Goal: Task Accomplishment & Management: Use online tool/utility

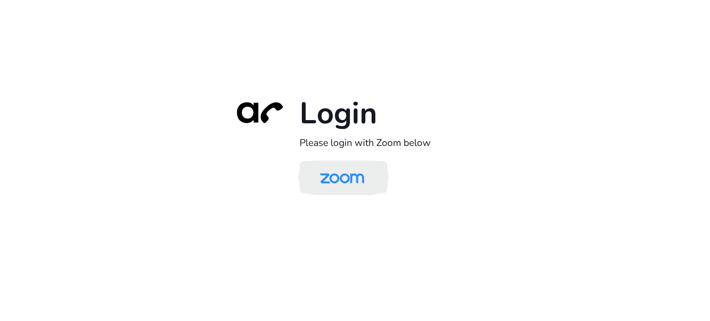
click at [333, 180] on img at bounding box center [342, 178] width 64 height 30
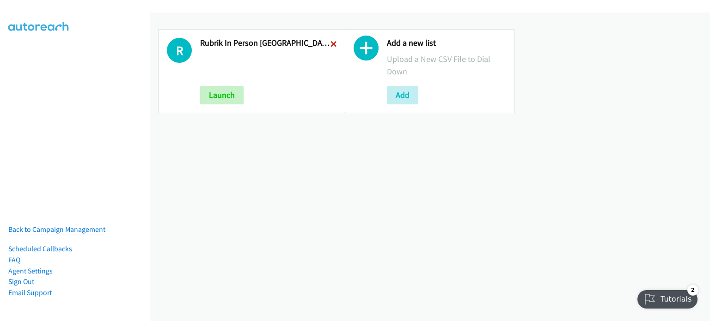
click at [330, 42] on icon at bounding box center [333, 45] width 6 height 6
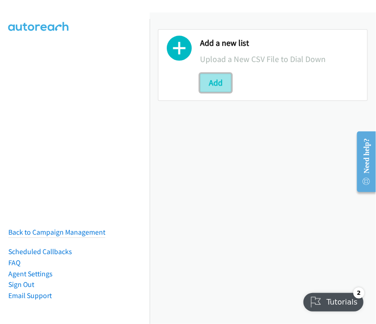
click at [220, 81] on button "Add" at bounding box center [215, 82] width 31 height 18
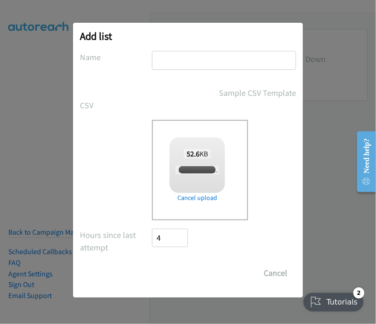
checkbox input "true"
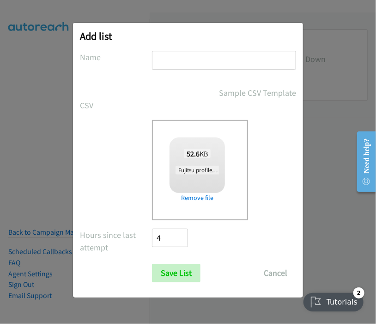
click at [167, 55] on input "text" at bounding box center [224, 60] width 144 height 19
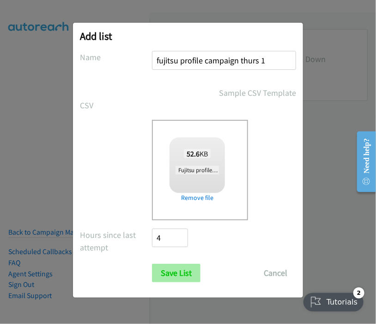
type input "fujitsu profile campaign thurs 1"
click at [177, 269] on input "Save List" at bounding box center [176, 272] width 49 height 18
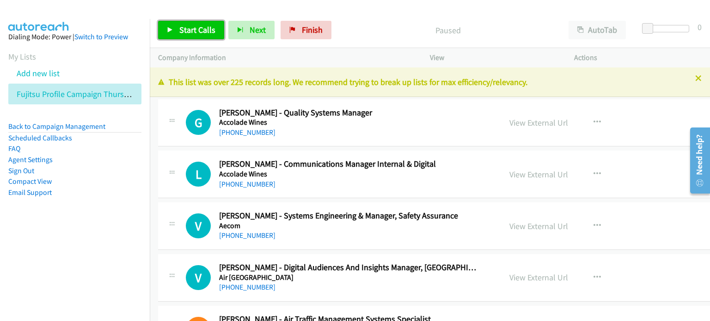
click at [191, 29] on span "Start Calls" at bounding box center [197, 29] width 36 height 11
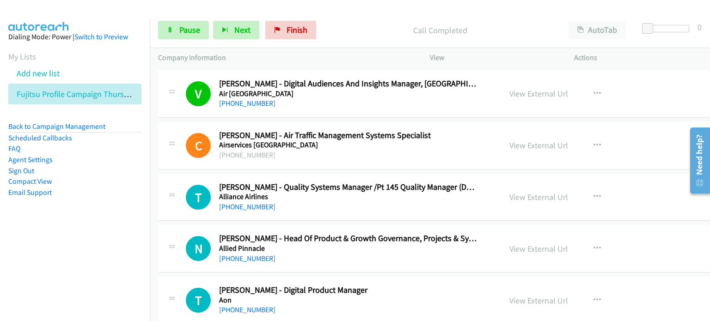
scroll to position [185, 0]
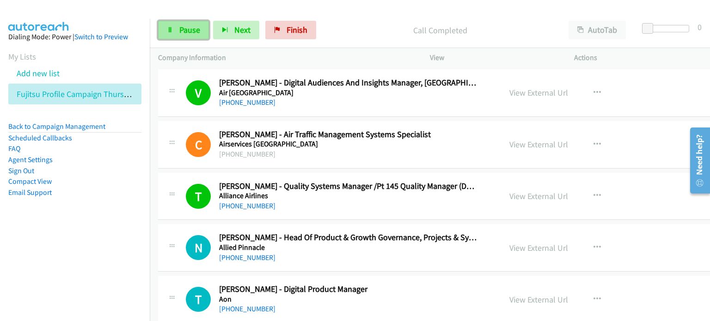
click at [190, 24] on link "Pause" at bounding box center [183, 30] width 51 height 18
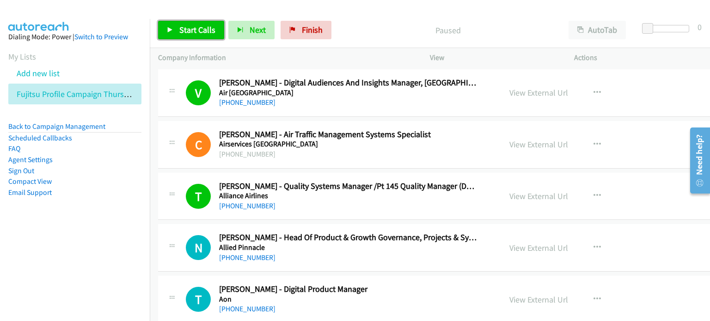
click at [182, 28] on span "Start Calls" at bounding box center [197, 29] width 36 height 11
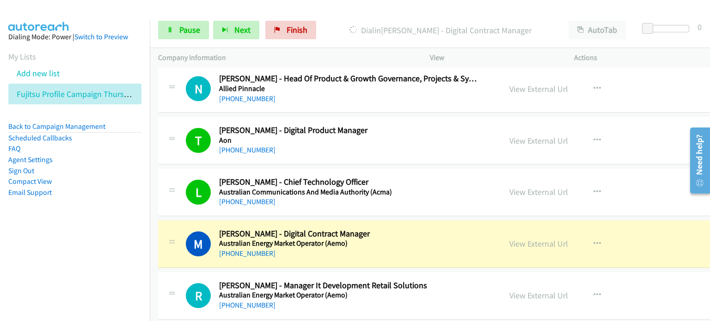
scroll to position [370, 0]
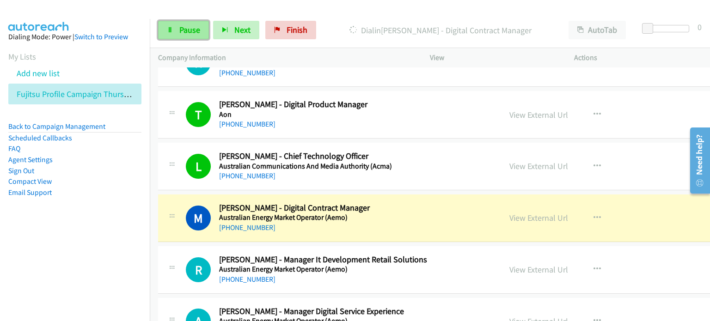
click at [183, 24] on link "Pause" at bounding box center [183, 30] width 51 height 18
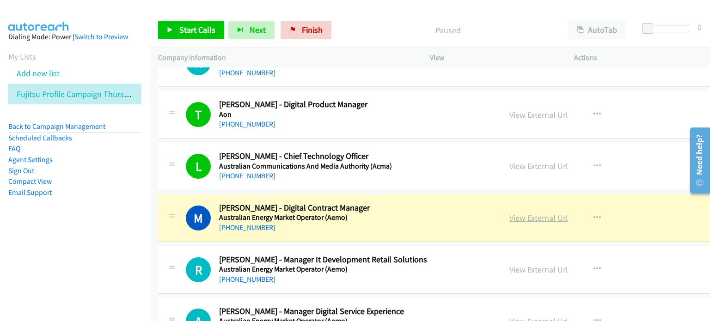
click at [376, 218] on link "View External Url" at bounding box center [538, 218] width 59 height 11
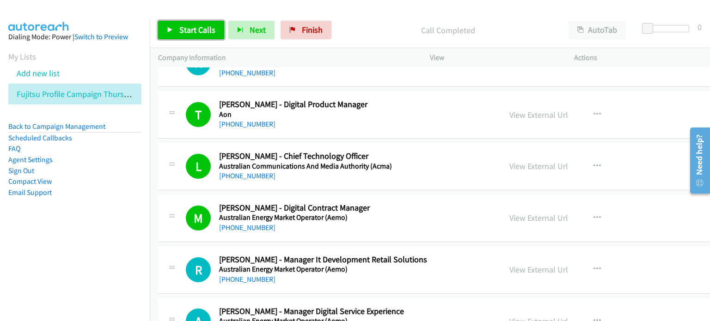
drag, startPoint x: 204, startPoint y: 28, endPoint x: 225, endPoint y: 24, distance: 21.1
click at [204, 28] on span "Start Calls" at bounding box center [197, 29] width 36 height 11
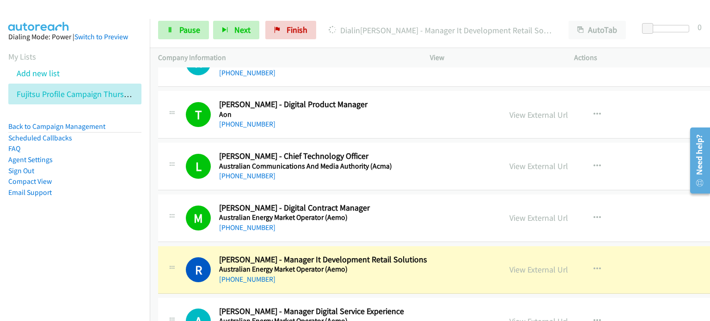
scroll to position [416, 0]
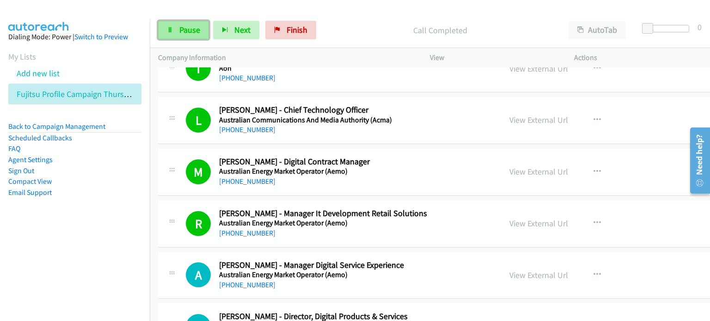
click at [184, 31] on span "Pause" at bounding box center [189, 29] width 21 height 11
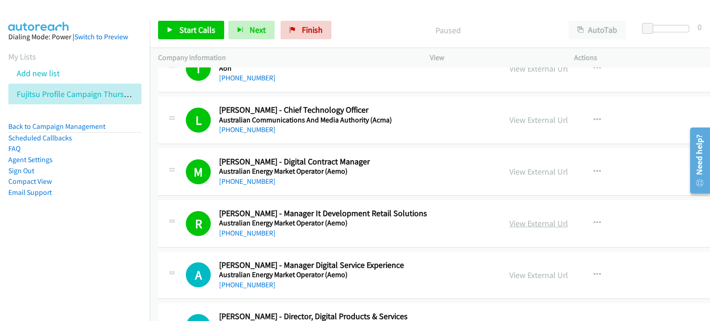
click at [376, 220] on link "View External Url" at bounding box center [538, 223] width 59 height 11
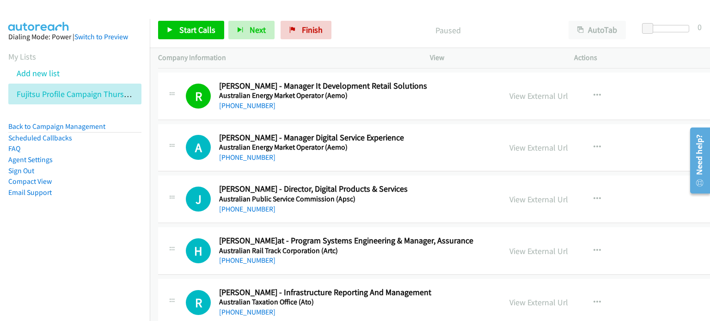
scroll to position [601, 0]
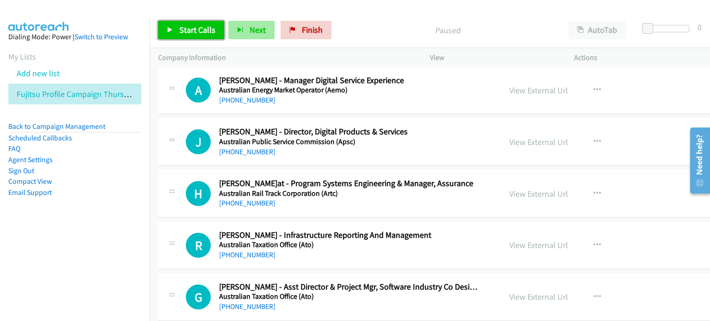
drag, startPoint x: 183, startPoint y: 27, endPoint x: 236, endPoint y: 27, distance: 52.7
click at [183, 27] on span "Start Calls" at bounding box center [197, 29] width 36 height 11
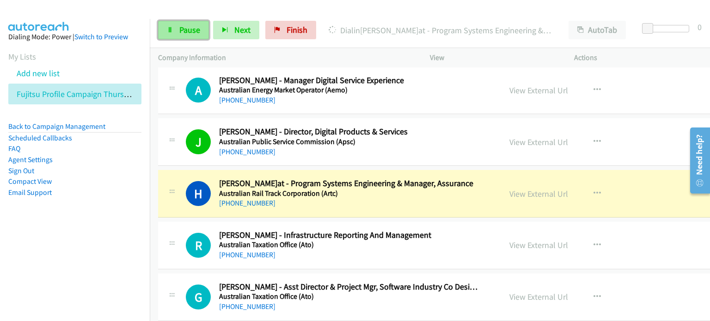
click at [189, 27] on span "Pause" at bounding box center [189, 29] width 21 height 11
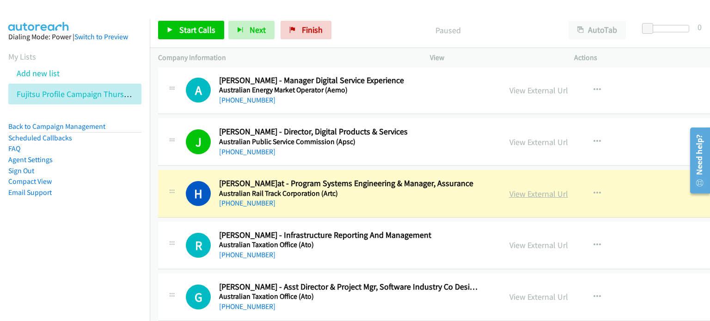
click at [376, 194] on link "View External Url" at bounding box center [538, 194] width 59 height 11
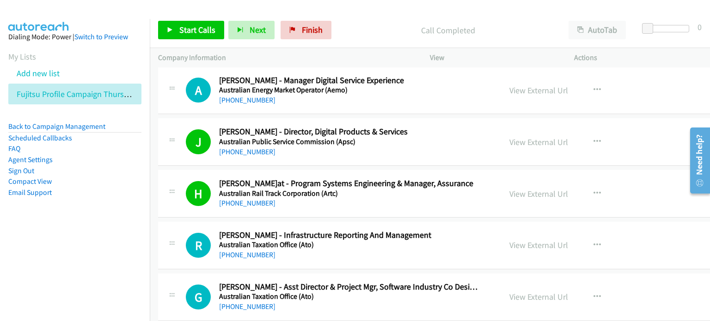
scroll to position [647, 0]
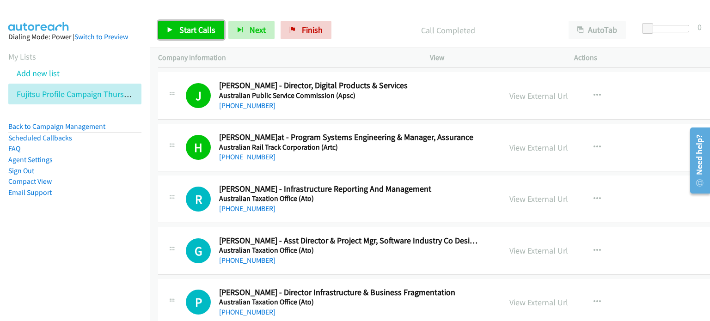
click at [193, 29] on span "Start Calls" at bounding box center [197, 29] width 36 height 11
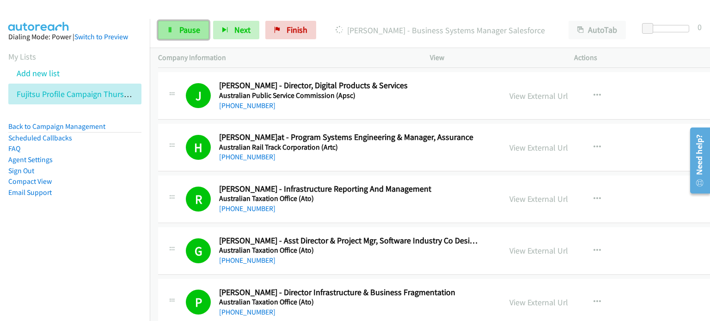
click at [187, 26] on span "Pause" at bounding box center [189, 29] width 21 height 11
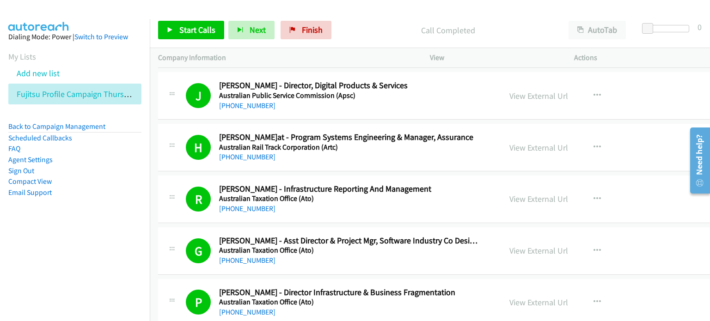
click at [376, 298] on h5 "Australian Taxation Office (Ato)" at bounding box center [348, 302] width 258 height 9
click at [376, 176] on div "R Callback Scheduled Rhonda Dorrington - Infrastructure Reporting And Managemen…" at bounding box center [484, 200] width 652 height 48
click at [182, 27] on span "Start Calls" at bounding box center [197, 29] width 36 height 11
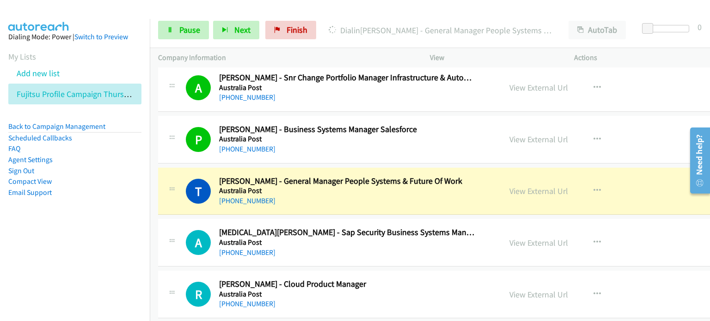
scroll to position [1063, 0]
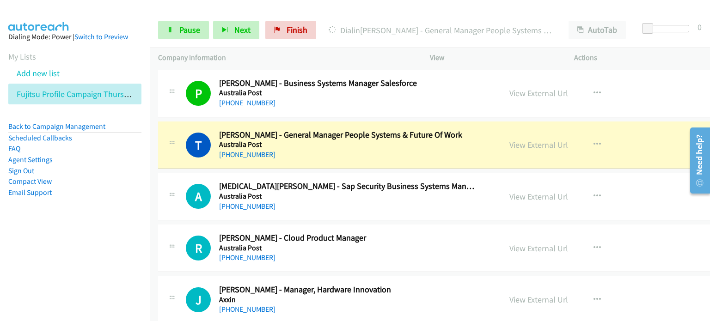
click at [113, 222] on aside "Dialing Mode: Power | Switch to Preview My Lists Add new list Fujitsu Profile C…" at bounding box center [75, 129] width 150 height 221
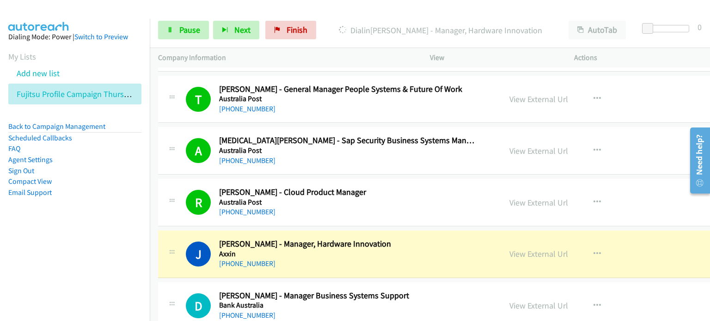
scroll to position [1156, 0]
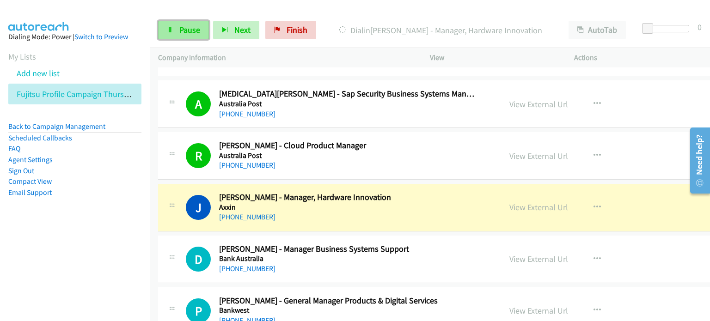
click at [183, 28] on span "Pause" at bounding box center [189, 29] width 21 height 11
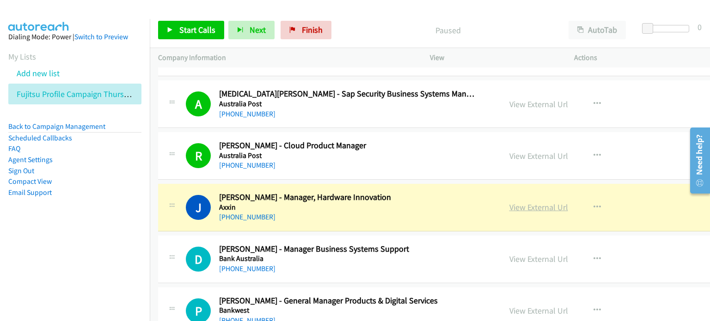
click at [376, 206] on link "View External Url" at bounding box center [538, 207] width 59 height 11
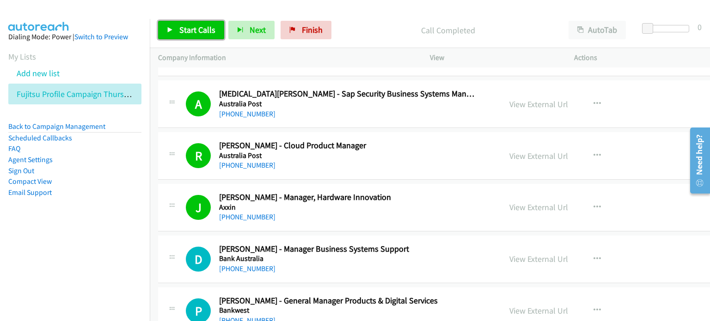
click at [179, 29] on span "Start Calls" at bounding box center [197, 29] width 36 height 11
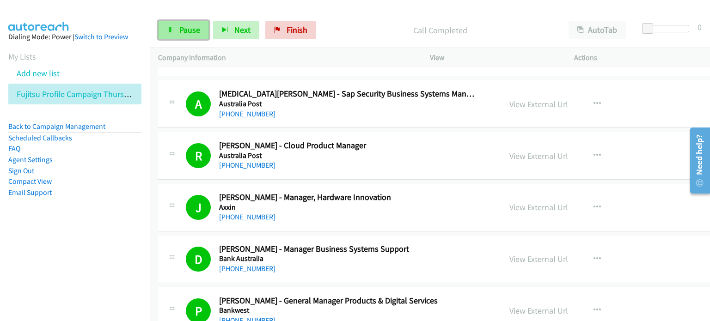
click at [191, 26] on span "Pause" at bounding box center [189, 29] width 21 height 11
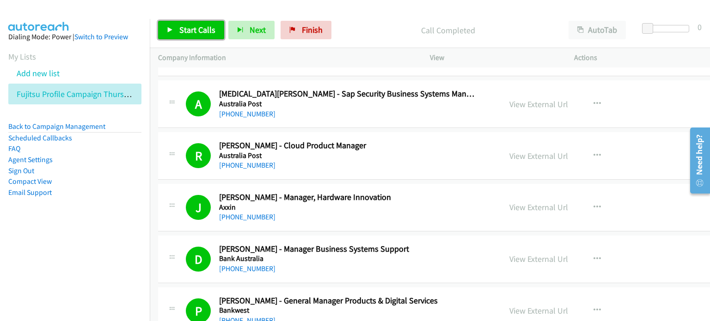
click at [182, 30] on span "Start Calls" at bounding box center [197, 29] width 36 height 11
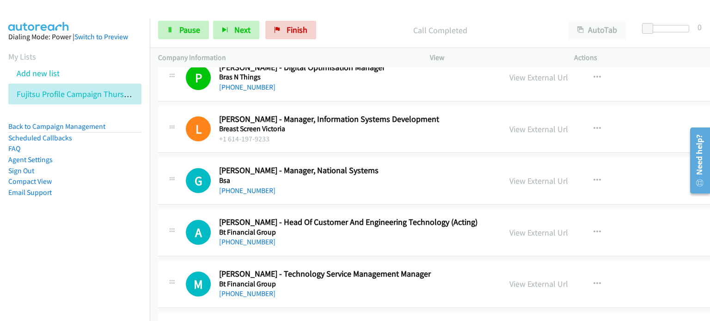
scroll to position [1664, 0]
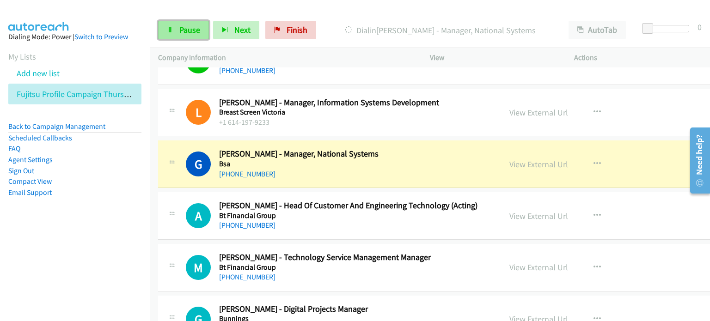
click at [173, 27] on link "Pause" at bounding box center [183, 30] width 51 height 18
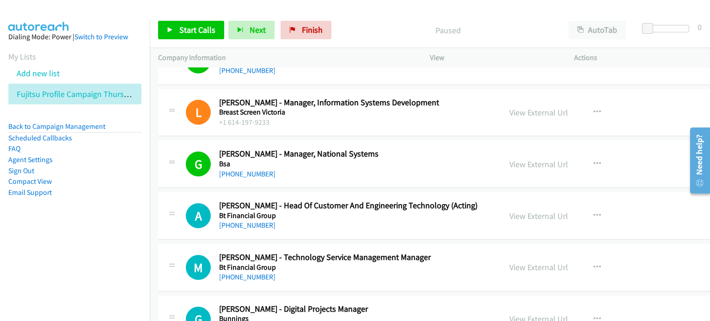
click at [375, 34] on p "Paused" at bounding box center [448, 30] width 208 height 12
click at [198, 26] on span "Start Calls" at bounding box center [197, 29] width 36 height 11
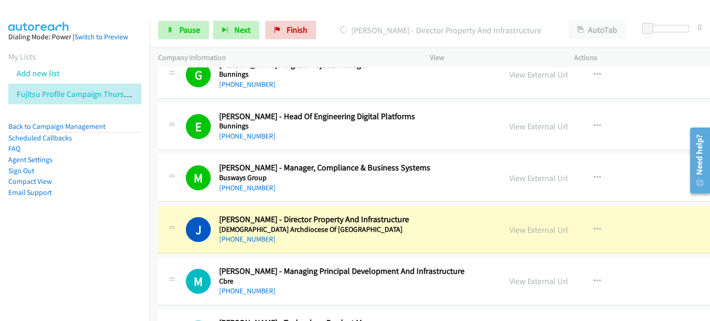
scroll to position [1941, 0]
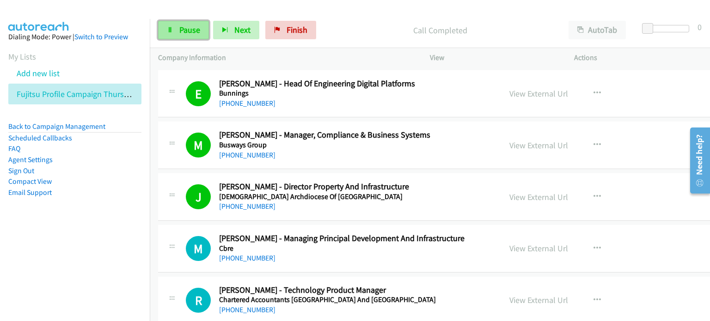
click at [175, 24] on link "Pause" at bounding box center [183, 30] width 51 height 18
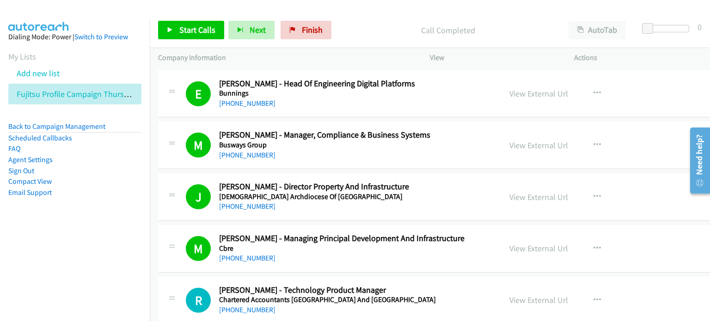
click at [366, 26] on p "Call Completed" at bounding box center [448, 30] width 208 height 12
click at [376, 194] on link "View External Url" at bounding box center [538, 197] width 59 height 11
click at [197, 30] on span "Start Calls" at bounding box center [197, 29] width 36 height 11
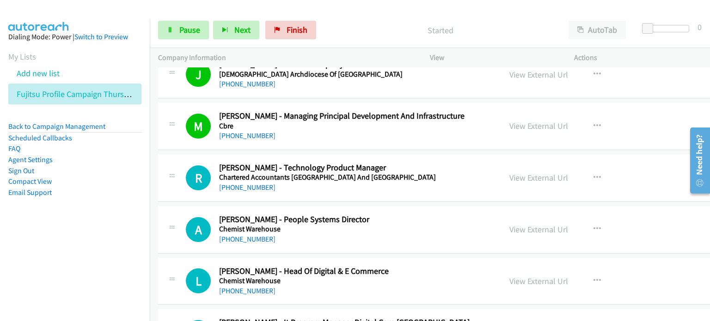
scroll to position [2080, 0]
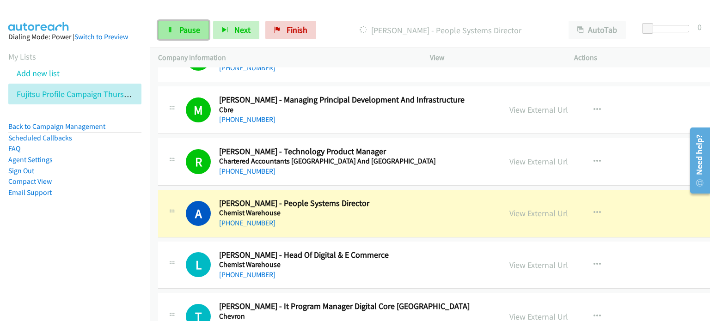
click at [183, 29] on span "Pause" at bounding box center [189, 29] width 21 height 11
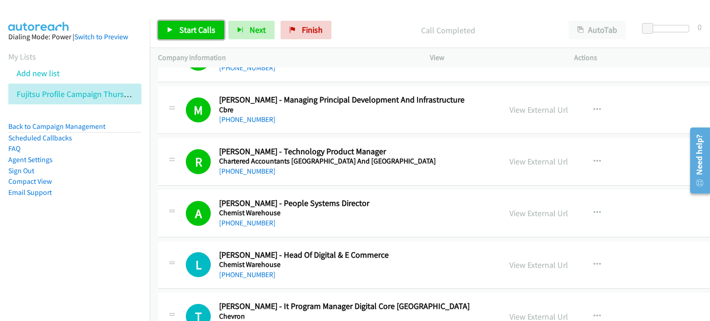
click at [194, 31] on span "Start Calls" at bounding box center [197, 29] width 36 height 11
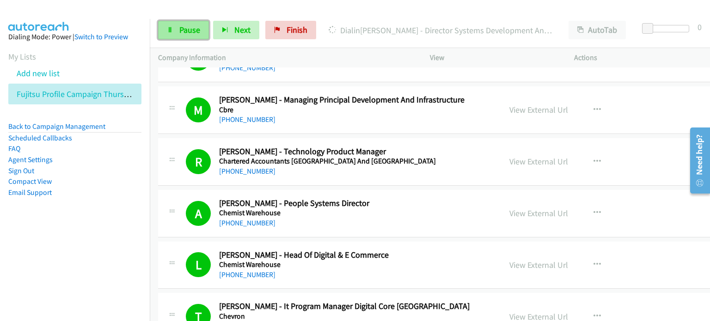
click at [186, 32] on span "Pause" at bounding box center [189, 29] width 21 height 11
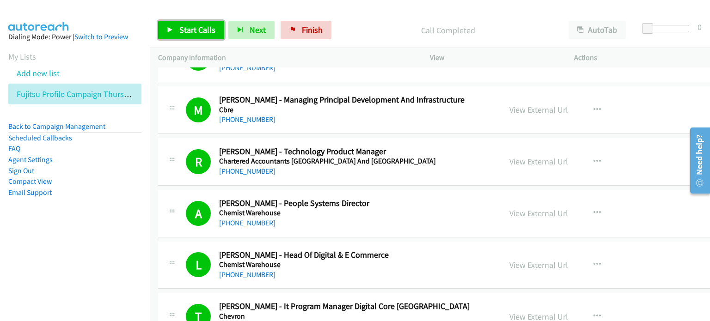
click at [187, 29] on span "Start Calls" at bounding box center [197, 29] width 36 height 11
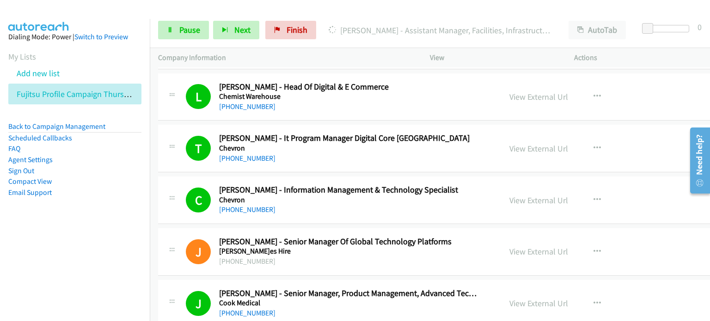
scroll to position [2265, 0]
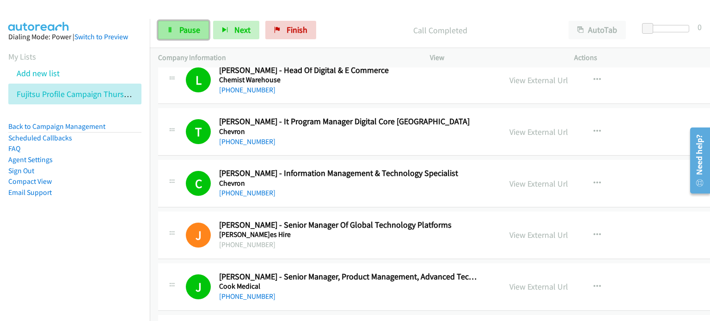
click at [179, 29] on span "Pause" at bounding box center [189, 29] width 21 height 11
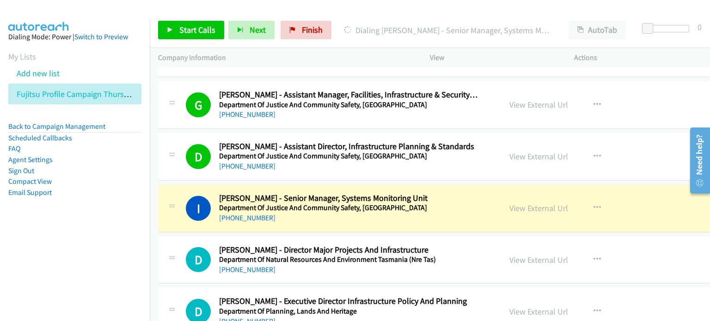
scroll to position [2958, 0]
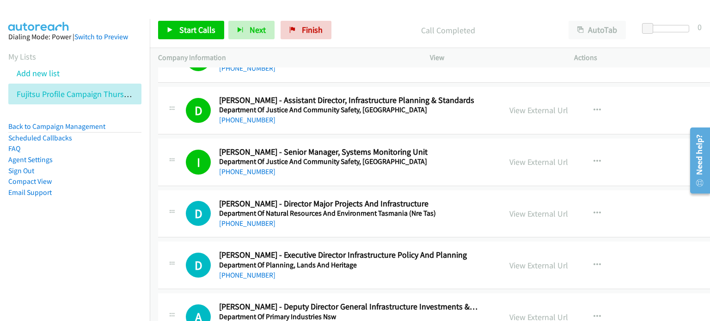
click at [359, 12] on div at bounding box center [351, 18] width 702 height 36
click at [186, 28] on span "Start Calls" at bounding box center [197, 29] width 36 height 11
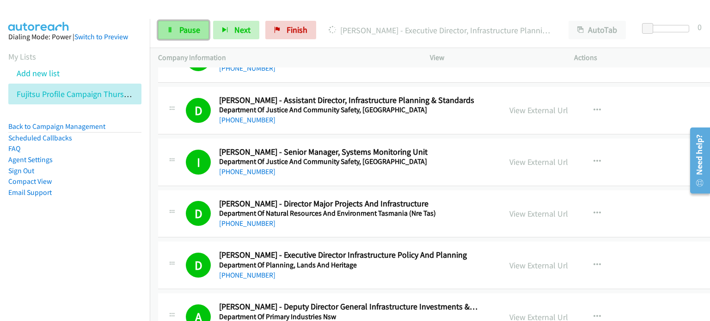
drag, startPoint x: 192, startPoint y: 25, endPoint x: 196, endPoint y: 29, distance: 5.3
click at [191, 25] on span "Pause" at bounding box center [189, 29] width 21 height 11
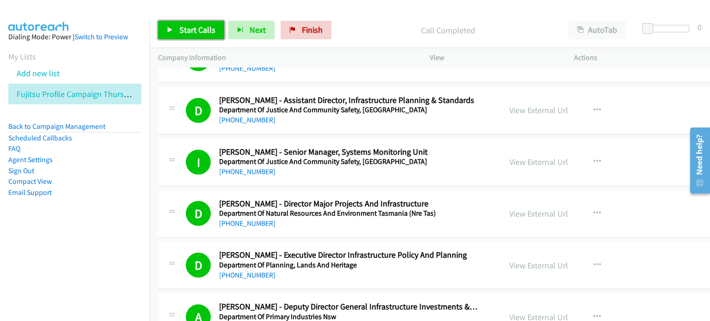
click at [190, 29] on span "Start Calls" at bounding box center [197, 29] width 36 height 11
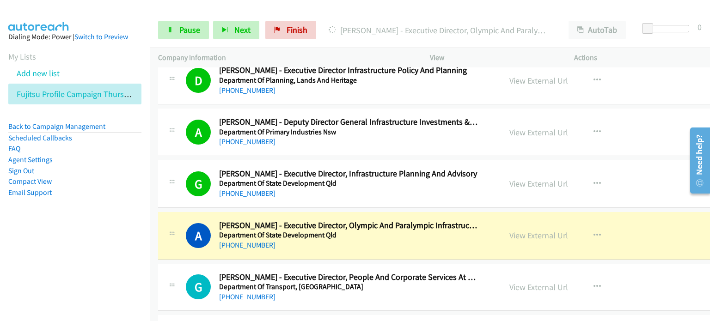
scroll to position [3189, 0]
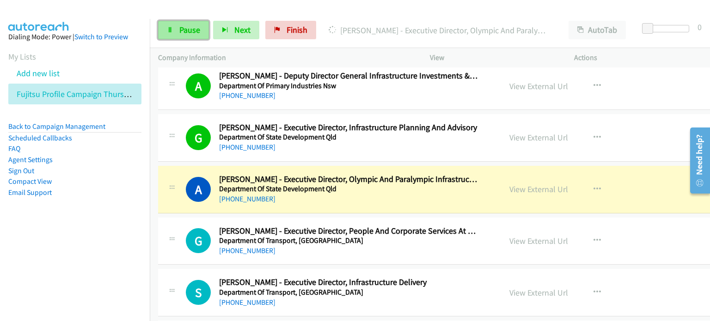
click at [194, 27] on span "Pause" at bounding box center [189, 29] width 21 height 11
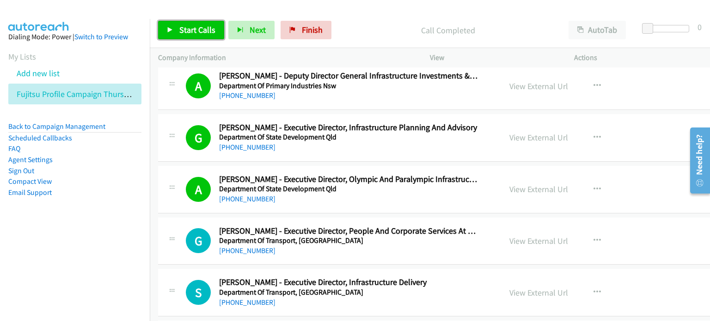
click at [183, 22] on link "Start Calls" at bounding box center [191, 30] width 66 height 18
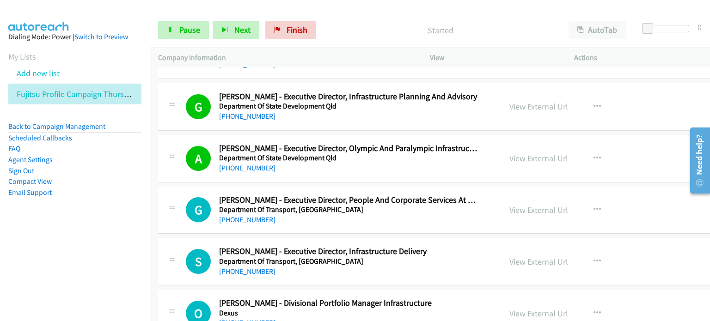
scroll to position [3235, 0]
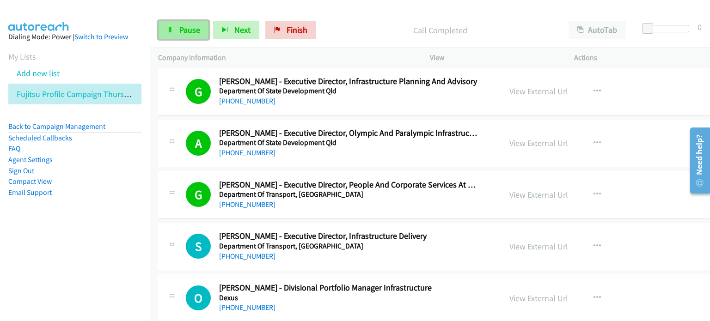
click at [182, 28] on span "Pause" at bounding box center [189, 29] width 21 height 11
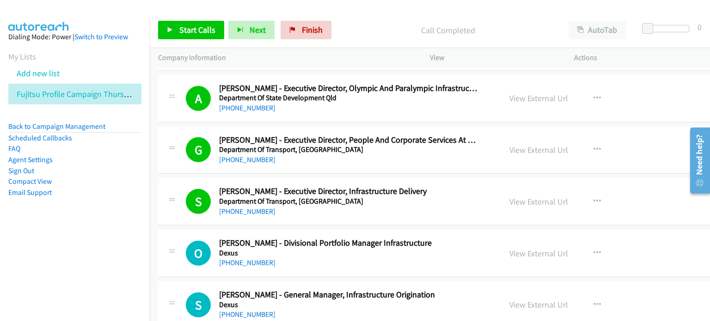
scroll to position [3328, 0]
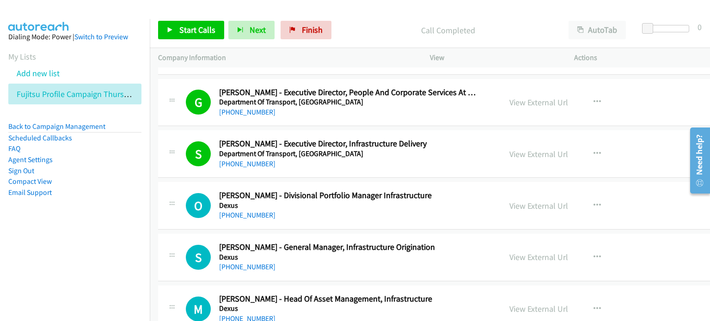
click at [353, 26] on p "Call Completed" at bounding box center [448, 30] width 208 height 12
click at [182, 23] on link "Start Calls" at bounding box center [191, 30] width 66 height 18
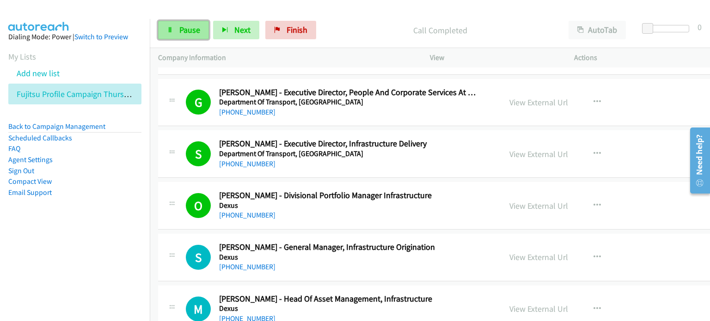
click at [172, 29] on icon at bounding box center [170, 30] width 6 height 6
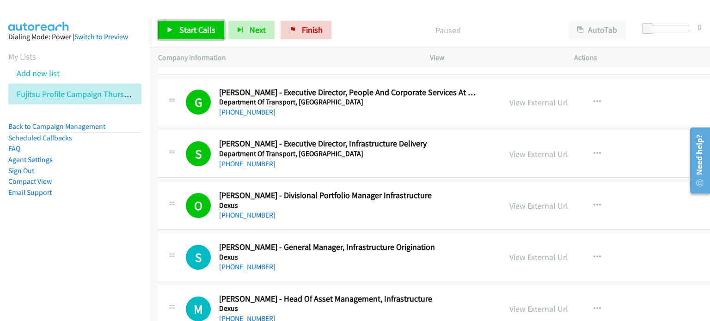
click at [183, 27] on span "Start Calls" at bounding box center [197, 29] width 36 height 11
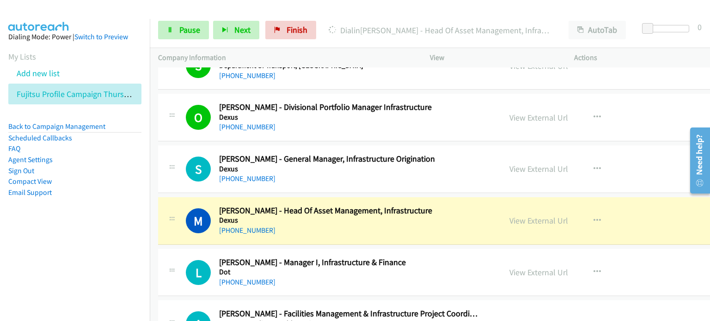
scroll to position [3467, 0]
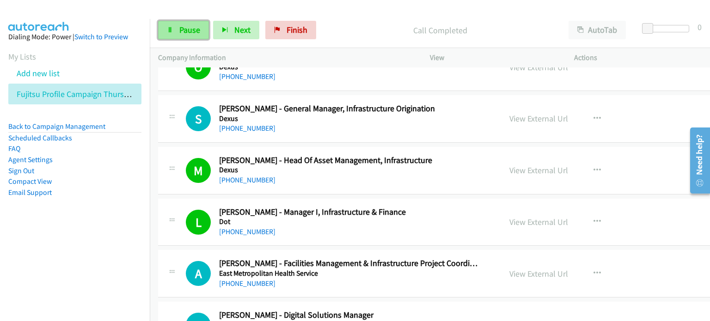
click at [184, 25] on span "Pause" at bounding box center [189, 29] width 21 height 11
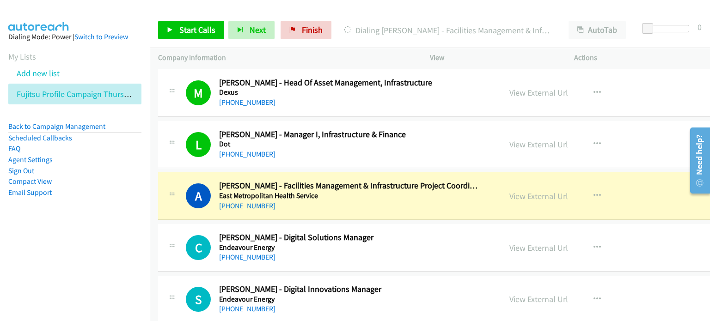
scroll to position [3559, 0]
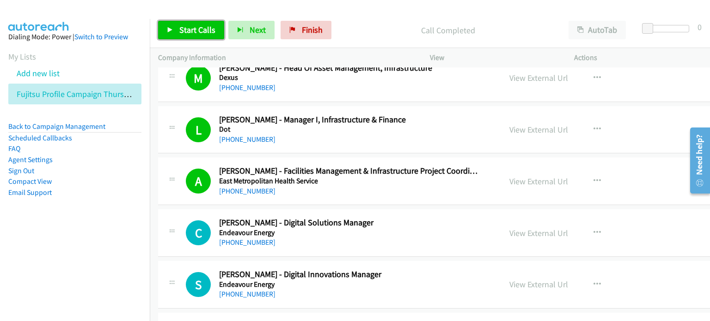
click at [193, 28] on span "Start Calls" at bounding box center [197, 29] width 36 height 11
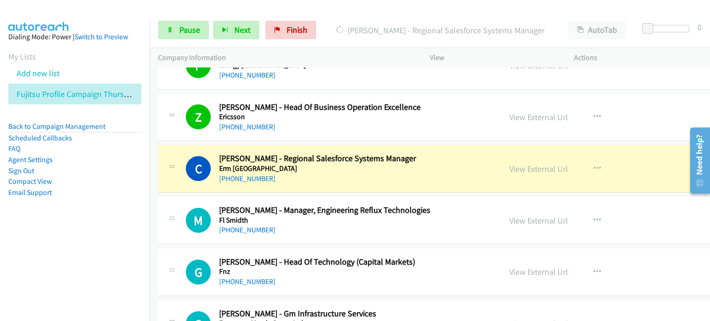
scroll to position [3883, 0]
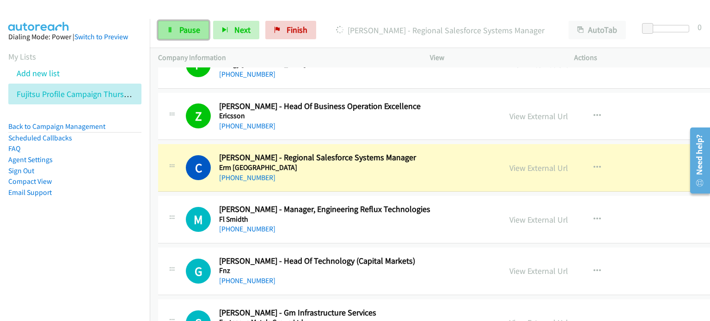
click at [183, 26] on span "Pause" at bounding box center [189, 29] width 21 height 11
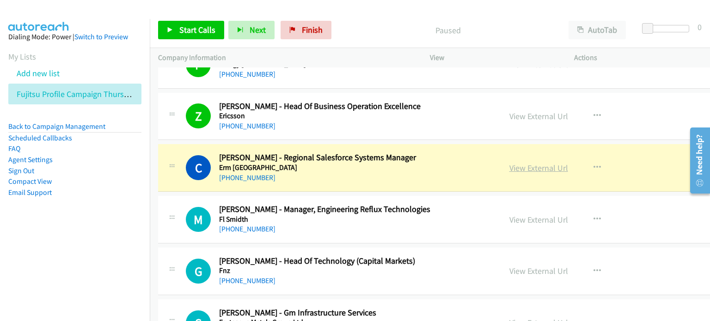
click at [376, 164] on link "View External Url" at bounding box center [538, 168] width 59 height 11
